Goal: Transaction & Acquisition: Obtain resource

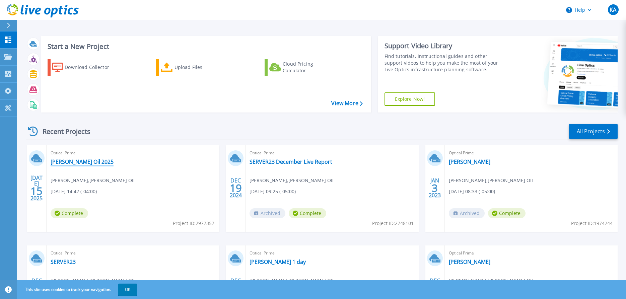
click at [69, 163] on link "[PERSON_NAME] Oil 2025" at bounding box center [82, 161] width 63 height 7
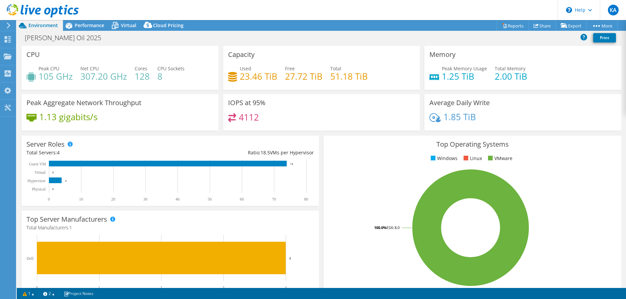
select select "USD"
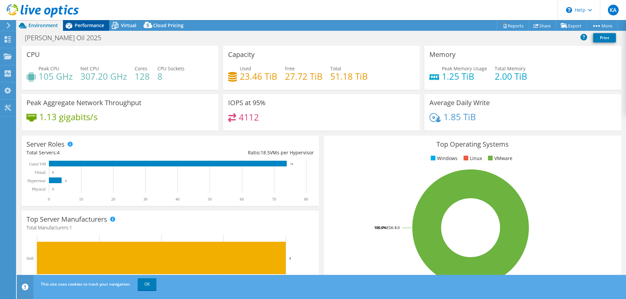
click at [84, 28] on span "Performance" at bounding box center [89, 25] width 29 height 6
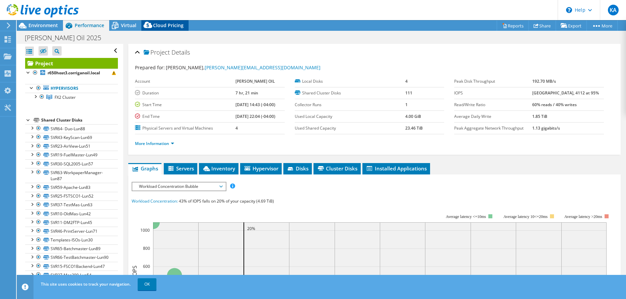
click at [175, 28] on span "Cloud Pricing" at bounding box center [168, 25] width 30 height 6
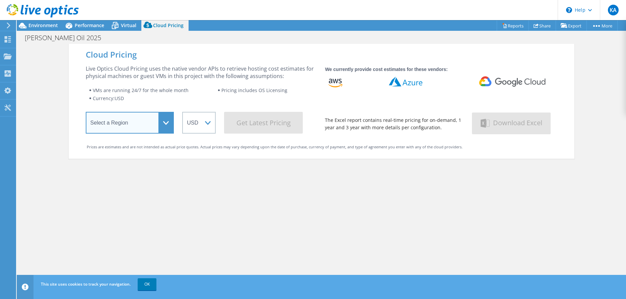
click at [86, 112] on select "Select a Region [GEOGRAPHIC_DATA] ([GEOGRAPHIC_DATA]) [GEOGRAPHIC_DATA] ([GEOGR…" at bounding box center [130, 123] width 88 height 22
click at [284, 182] on div "Cloud Pricing Live Optics Cloud Pricing uses the native vendor APIs to retrieve…" at bounding box center [322, 193] width 506 height 299
click at [86, 112] on select "Select a Region [GEOGRAPHIC_DATA] ([GEOGRAPHIC_DATA]) [GEOGRAPHIC_DATA] ([GEOGR…" at bounding box center [130, 123] width 88 height 22
select select "USEast"
click option "US East ([US_STATE])" at bounding box center [0, 0] width 0 height 0
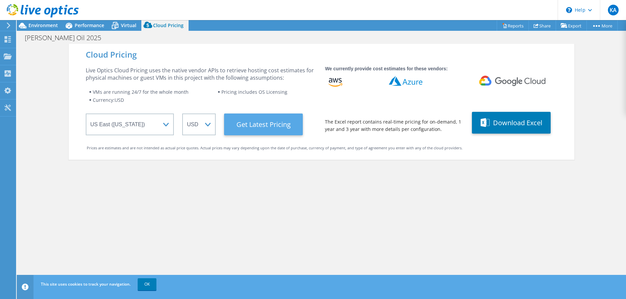
click at [284, 125] on Latest "Get Latest Pricing" at bounding box center [263, 124] width 79 height 22
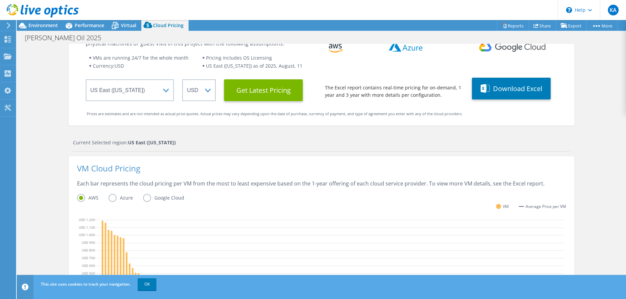
scroll to position [102, 0]
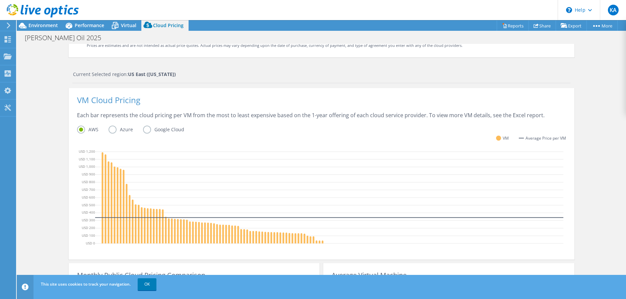
click at [121, 129] on label "Azure" at bounding box center [125, 130] width 34 height 8
click at [0, 0] on input "Azure" at bounding box center [0, 0] width 0 height 0
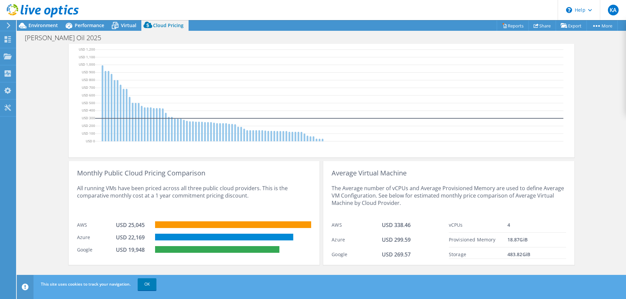
scroll to position [102, 0]
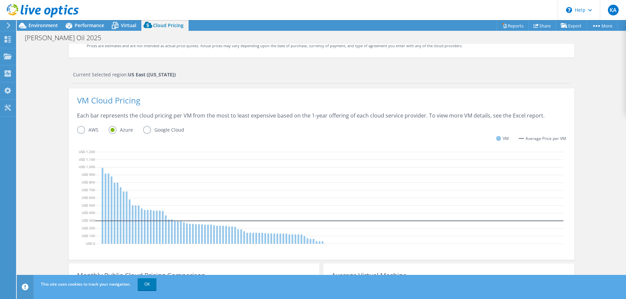
click at [150, 131] on label "Google Cloud" at bounding box center [168, 130] width 51 height 8
click at [0, 0] on input "Google Cloud" at bounding box center [0, 0] width 0 height 0
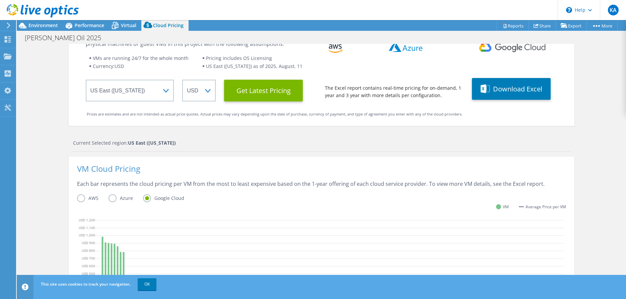
scroll to position [0, 0]
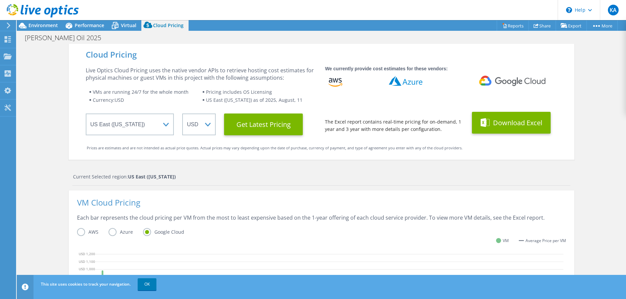
click at [501, 122] on button "Download Excel" at bounding box center [511, 123] width 79 height 22
